Goal: Task Accomplishment & Management: Manage account settings

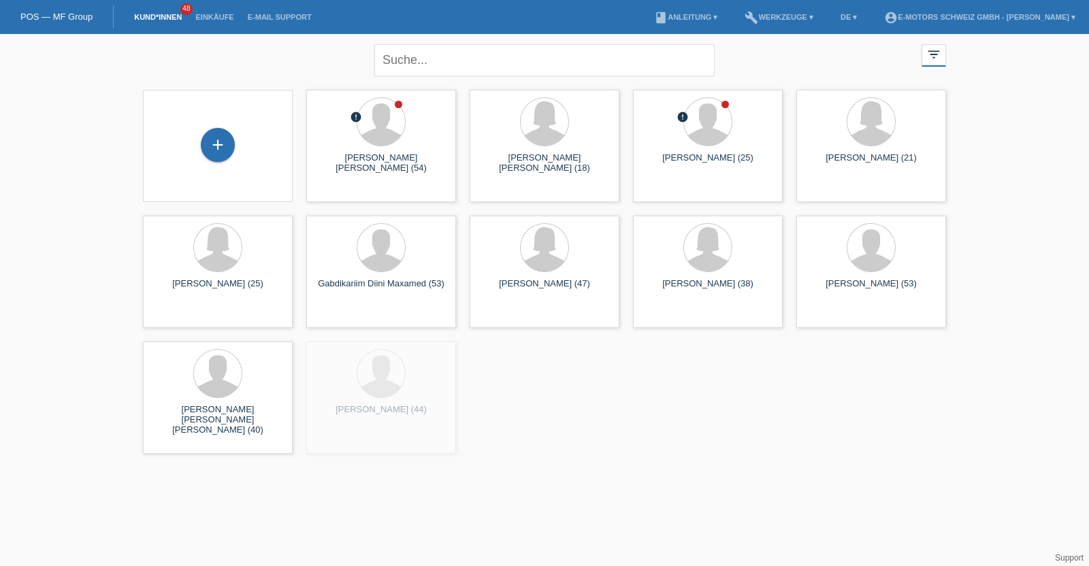
click at [221, 11] on li "Einkäufe" at bounding box center [215, 17] width 52 height 35
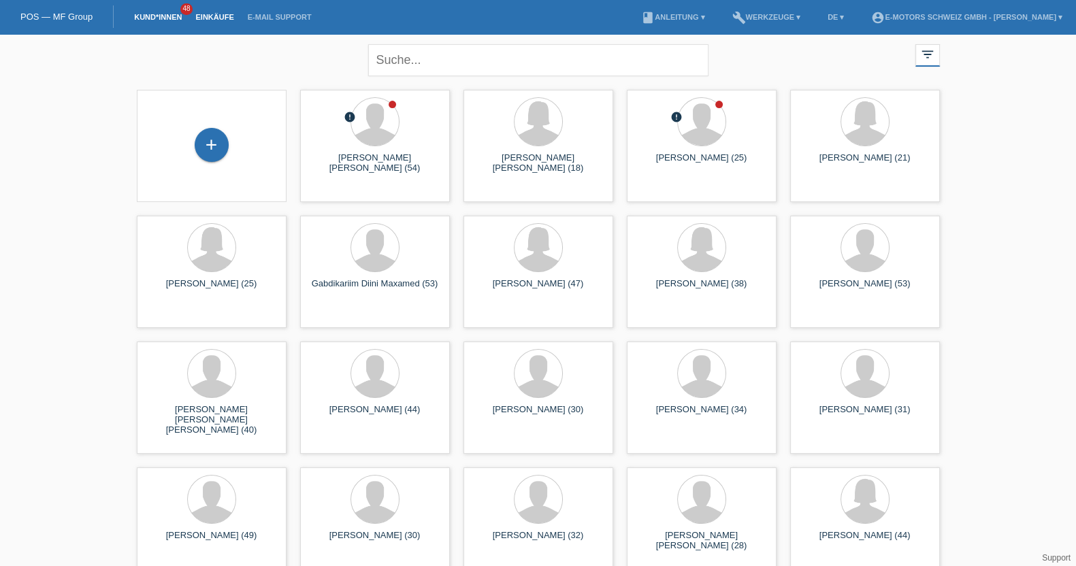
click at [218, 16] on link "Einkäufe" at bounding box center [215, 17] width 52 height 8
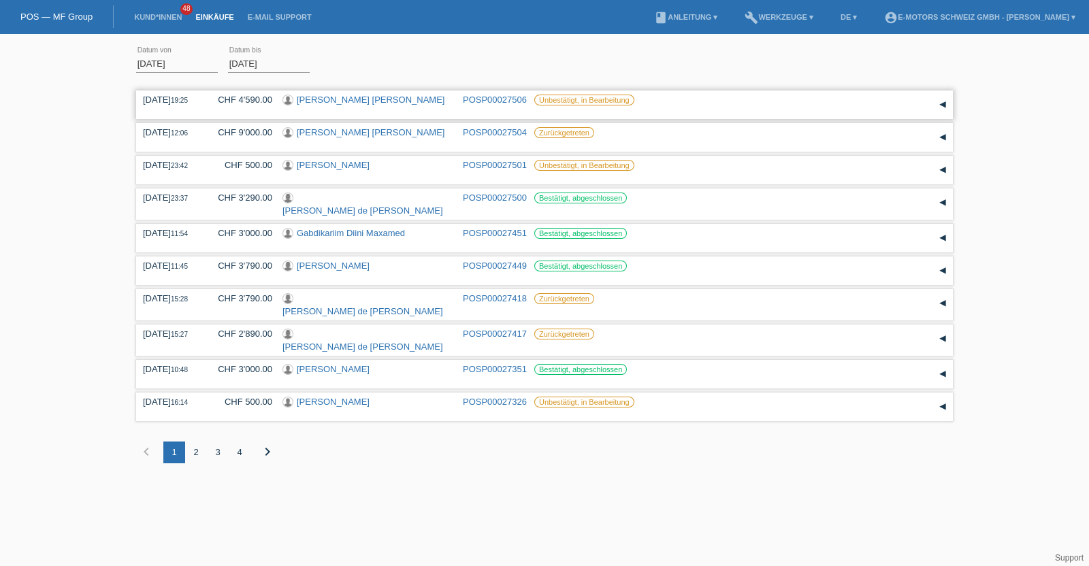
click at [351, 99] on link "[PERSON_NAME] [PERSON_NAME]" at bounding box center [371, 100] width 148 height 10
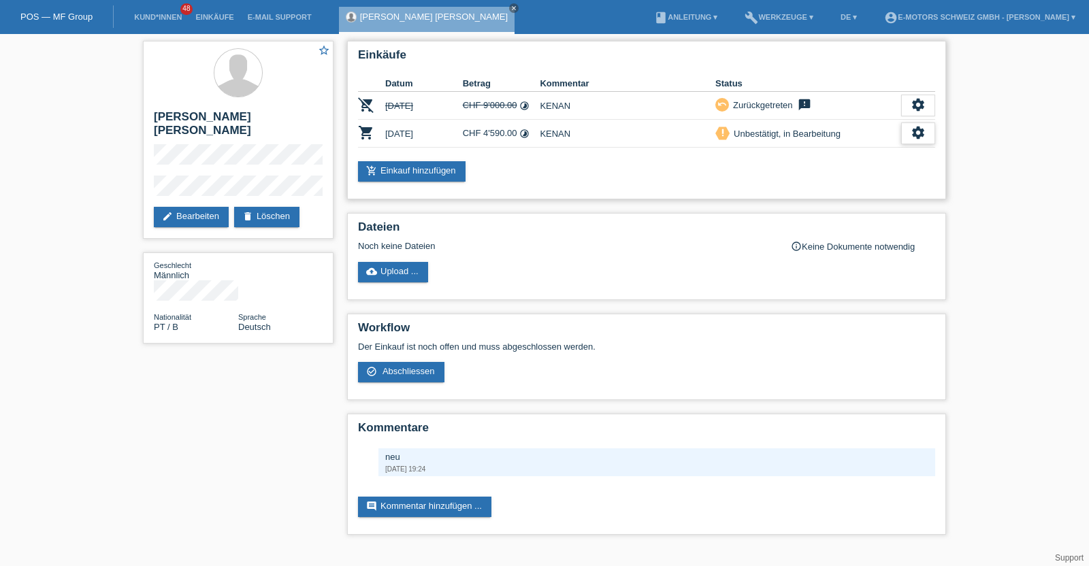
click at [911, 133] on icon "settings" at bounding box center [918, 132] width 15 height 15
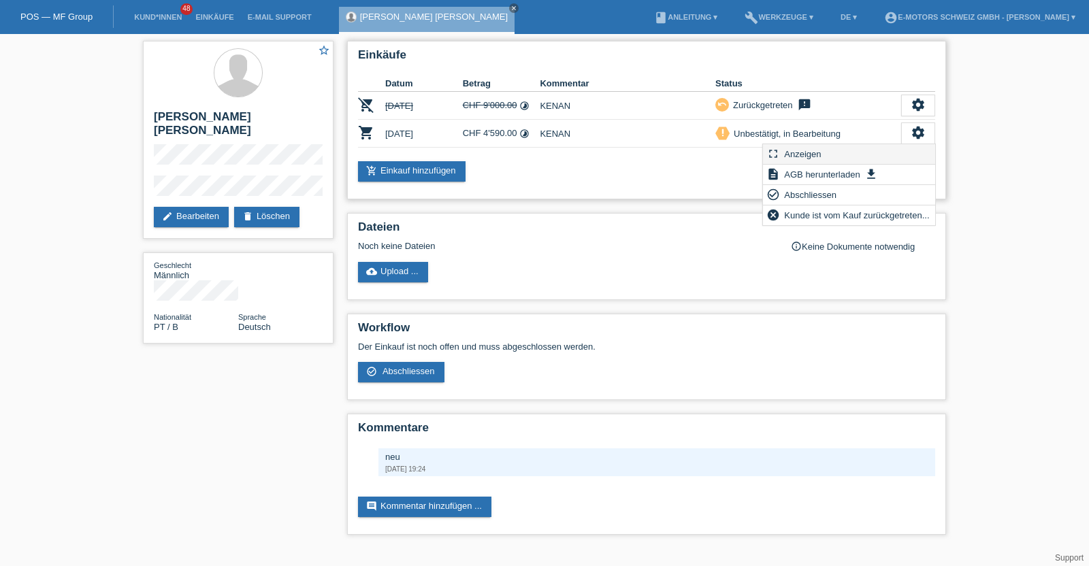
click at [878, 151] on div "fullscreen Anzeigen" at bounding box center [849, 154] width 172 height 20
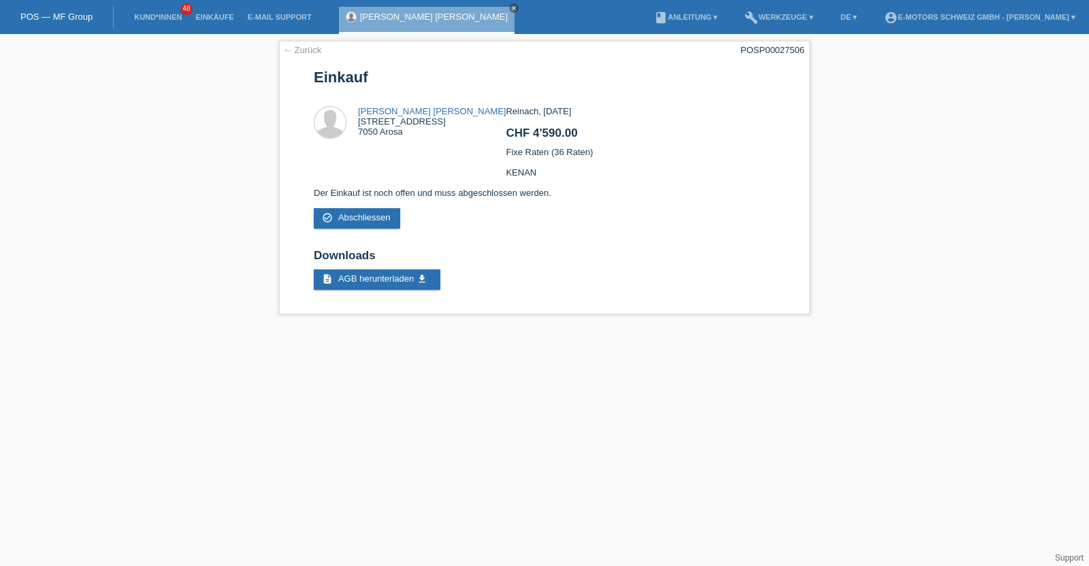
click at [420, 12] on link "Antonio Jose Henriques Gaspar" at bounding box center [434, 17] width 148 height 10
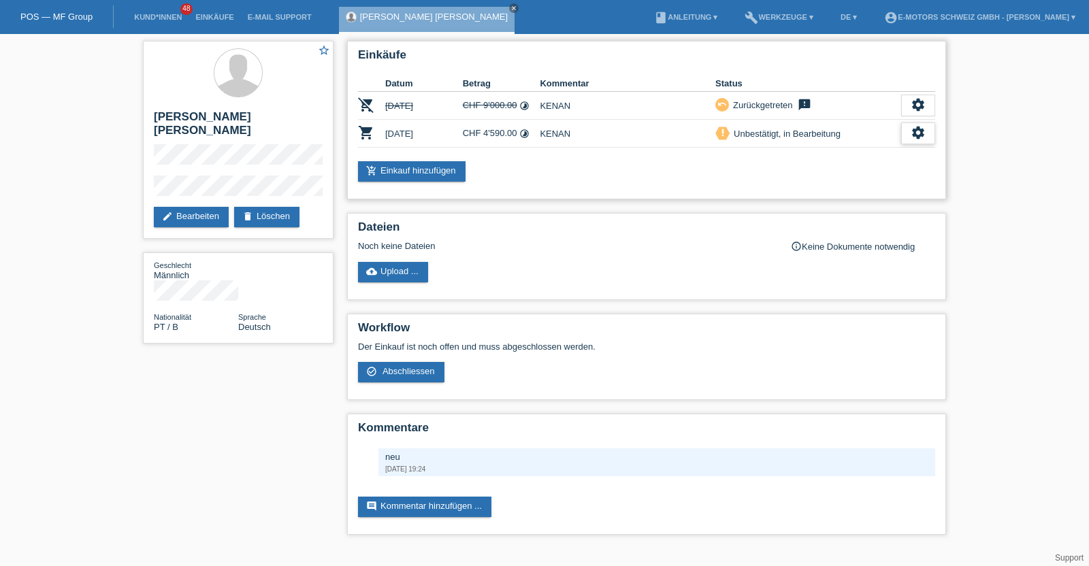
click at [929, 127] on div "settings" at bounding box center [918, 134] width 34 height 22
click at [799, 191] on span "Abschliessen" at bounding box center [810, 195] width 56 height 16
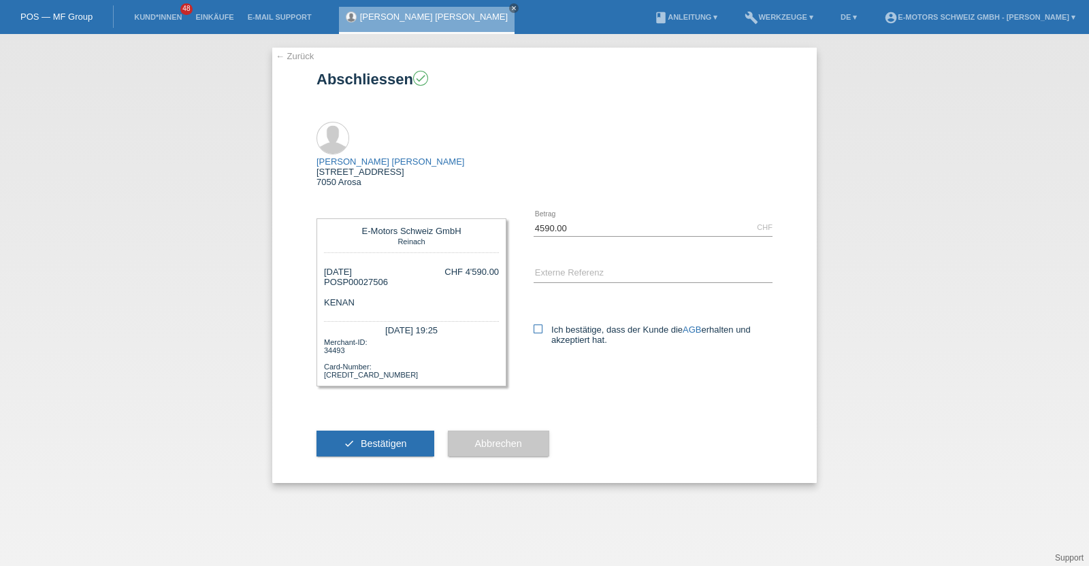
click at [536, 325] on icon at bounding box center [538, 329] width 9 height 9
click at [536, 325] on input "Ich bestätige, dass der Kunde die AGB erhalten und akzeptiert hat." at bounding box center [538, 329] width 9 height 9
checkbox input "true"
click at [558, 265] on input "text" at bounding box center [653, 273] width 239 height 17
click at [406, 431] on button "check Bestätigen" at bounding box center [376, 444] width 118 height 26
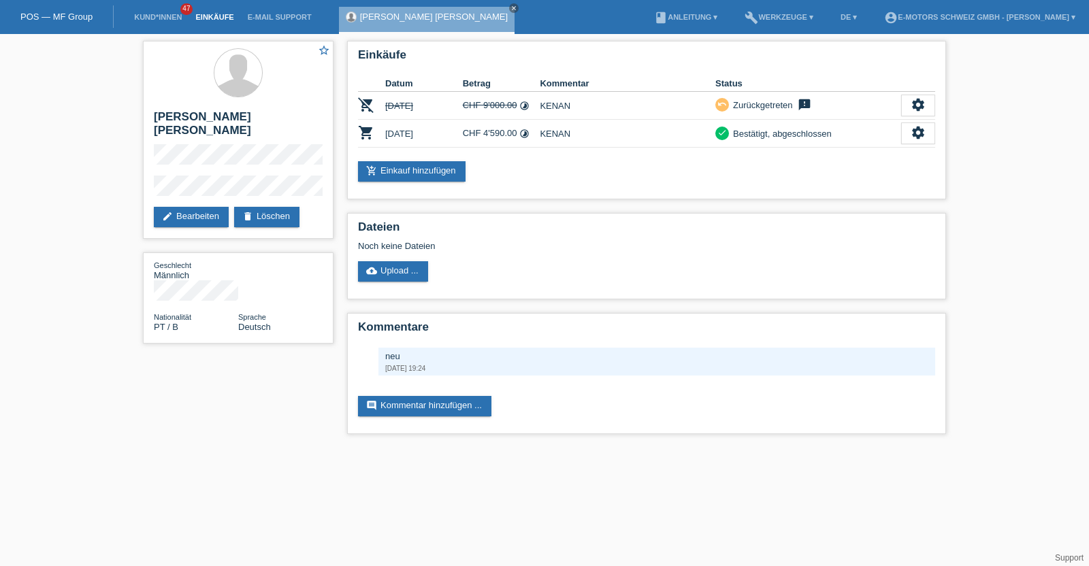
click at [225, 16] on link "Einkäufe" at bounding box center [215, 17] width 52 height 8
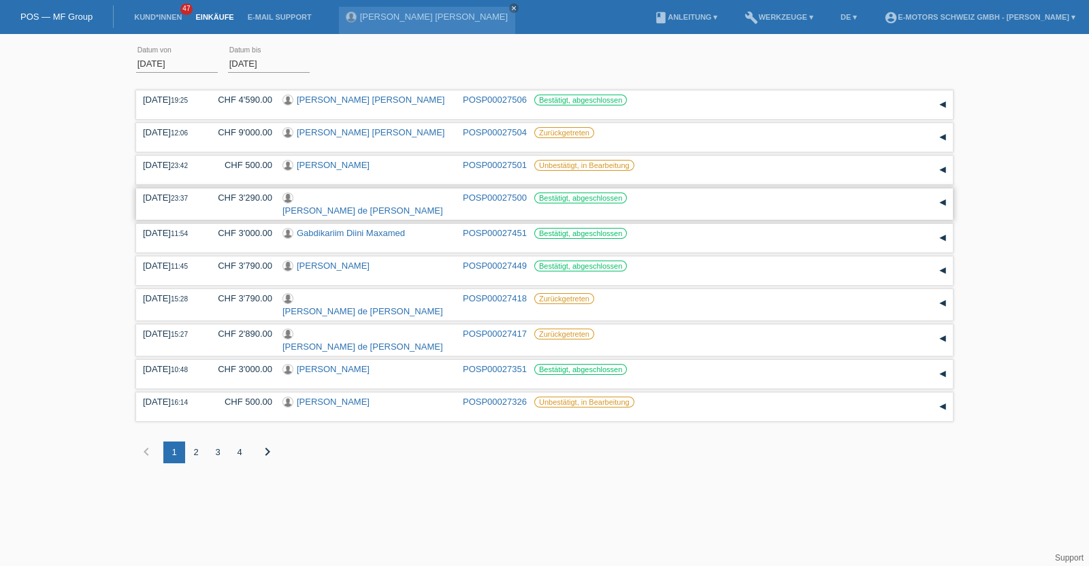
click at [374, 206] on link "[PERSON_NAME] de Jesus" at bounding box center [362, 211] width 161 height 10
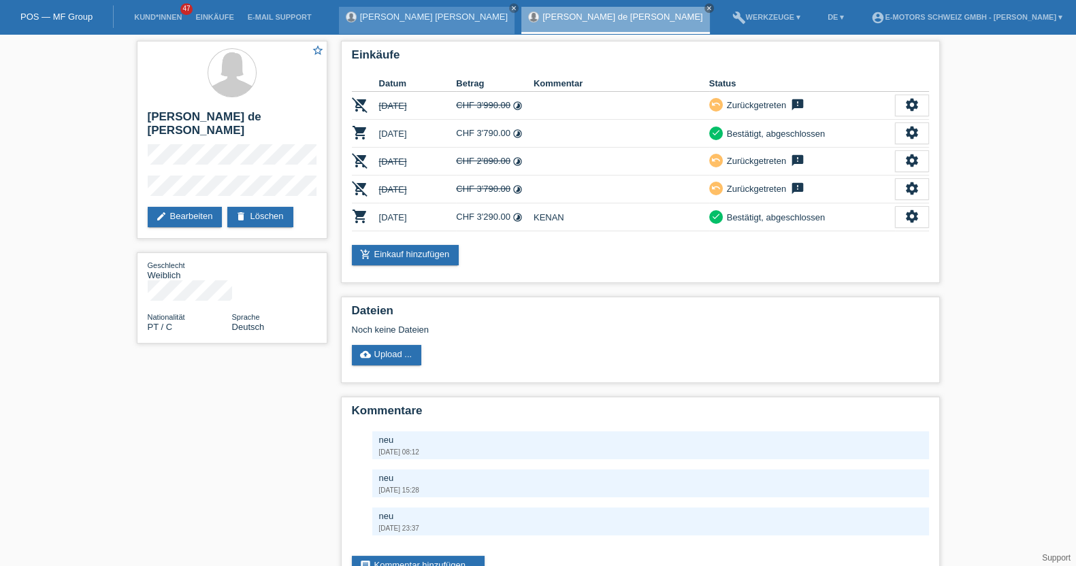
click at [410, 15] on link "[PERSON_NAME] [PERSON_NAME]" at bounding box center [434, 17] width 148 height 10
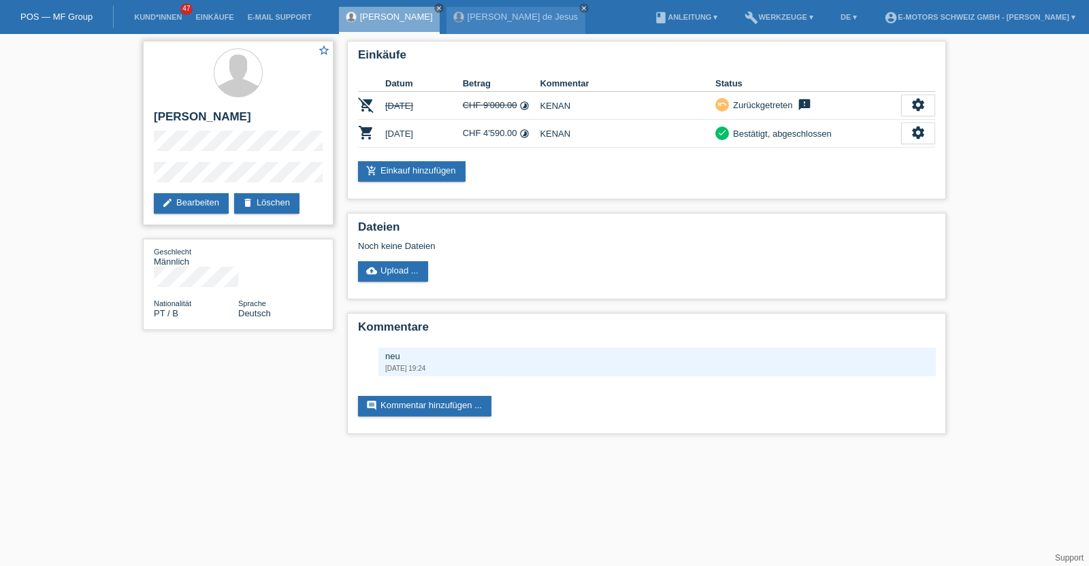
click at [173, 131] on h2 "[PERSON_NAME]" at bounding box center [238, 120] width 169 height 20
copy h2 "[PERSON_NAME]"
click at [172, 117] on h2 "[PERSON_NAME]" at bounding box center [238, 120] width 169 height 20
drag, startPoint x: 172, startPoint y: 117, endPoint x: 177, endPoint y: 127, distance: 11.0
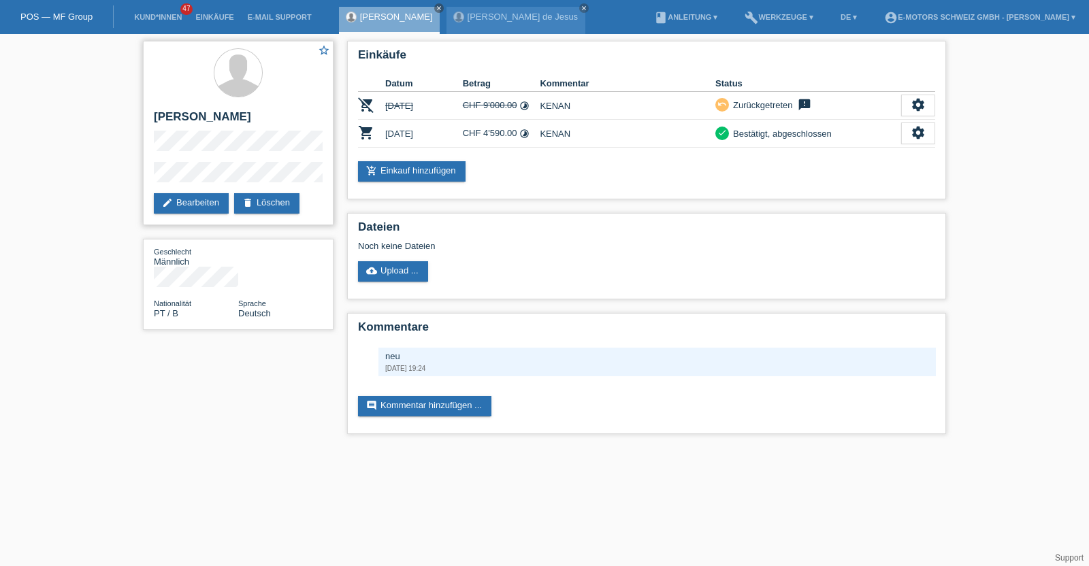
click at [177, 127] on h2 "[PERSON_NAME]" at bounding box center [238, 120] width 169 height 20
copy h2 "[PERSON_NAME]"
click at [237, 267] on div "Geschlecht Männlich" at bounding box center [196, 256] width 84 height 20
click at [282, 279] on div "Geschlecht Männlich" at bounding box center [238, 266] width 169 height 41
drag, startPoint x: 236, startPoint y: 274, endPoint x: 142, endPoint y: 188, distance: 127.7
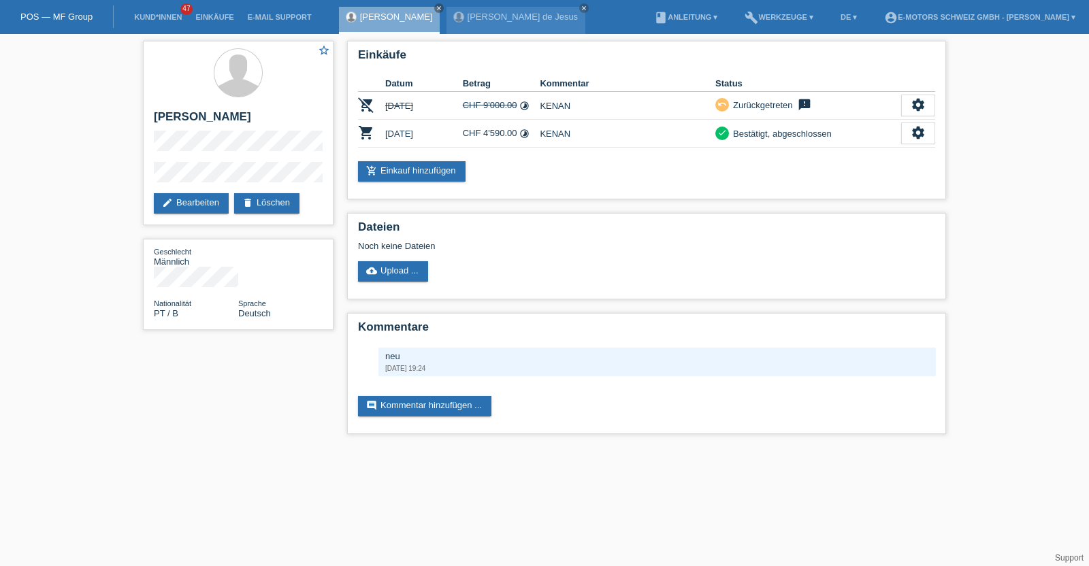
click at [142, 188] on div "star_border [PERSON_NAME] edit Bearbeiten delete Löschen Geschlecht Männlich Na…" at bounding box center [238, 189] width 204 height 310
click at [145, 178] on div "star_border [PERSON_NAME] edit Bearbeiten delete Löschen" at bounding box center [238, 133] width 191 height 184
